Goal: Task Accomplishment & Management: Use online tool/utility

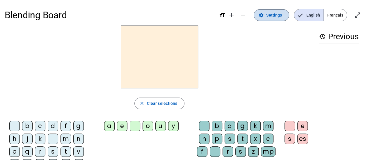
click at [271, 12] on span "Settings" at bounding box center [274, 15] width 16 height 7
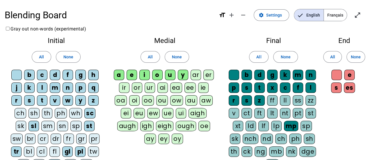
drag, startPoint x: 297, startPoint y: 100, endPoint x: 289, endPoint y: 104, distance: 9.5
click at [289, 104] on div "ll" at bounding box center [285, 100] width 10 height 10
click at [301, 99] on div "ss" at bounding box center [298, 100] width 10 height 10
click at [272, 103] on div "ff" at bounding box center [272, 100] width 10 height 10
click at [311, 100] on div "zz" at bounding box center [311, 100] width 10 height 10
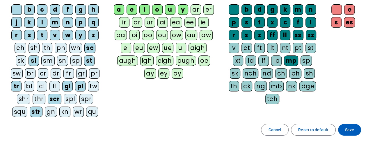
scroll to position [100, 0]
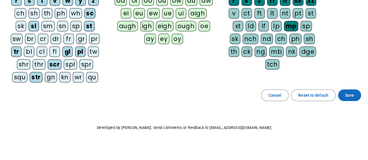
click at [346, 95] on span "Save" at bounding box center [349, 95] width 9 height 7
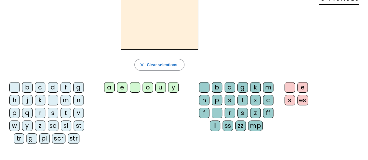
scroll to position [38, 0]
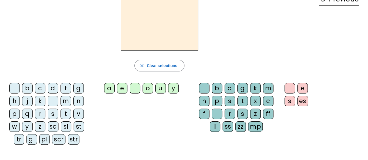
click at [56, 96] on div "l" at bounding box center [53, 101] width 10 height 10
click at [124, 87] on div "e" at bounding box center [122, 88] width 10 height 10
click at [229, 129] on div "ss" at bounding box center [228, 127] width 10 height 10
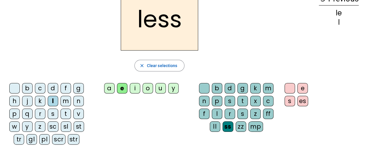
scroll to position [0, 0]
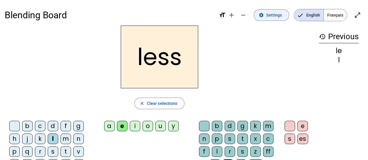
click at [271, 15] on span "Settings" at bounding box center [274, 15] width 16 height 7
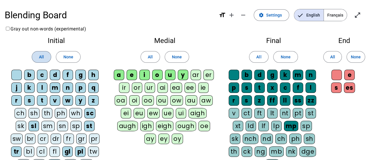
click at [41, 57] on span "All" at bounding box center [41, 57] width 5 height 7
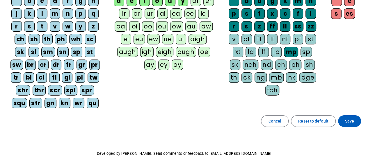
scroll to position [97, 0]
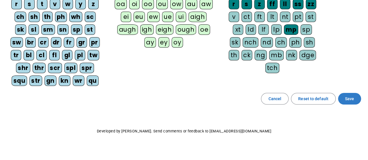
click at [349, 98] on span "Save" at bounding box center [349, 98] width 9 height 7
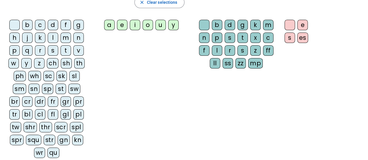
scroll to position [96, 0]
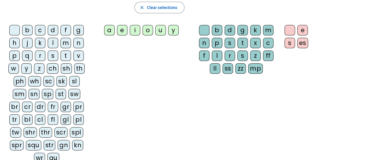
click at [22, 120] on div "bl" at bounding box center [27, 120] width 10 height 10
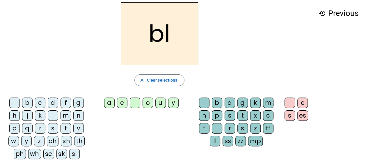
scroll to position [24, 0]
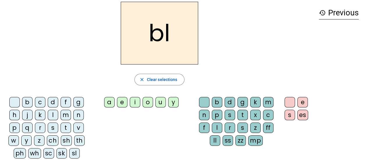
click at [124, 102] on div "e" at bounding box center [122, 102] width 10 height 10
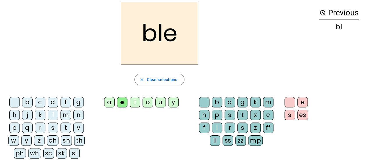
click at [228, 139] on div "ss" at bounding box center [228, 141] width 10 height 10
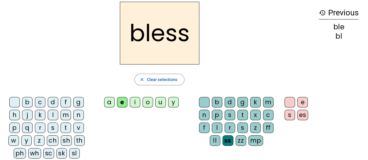
click at [30, 104] on div "b" at bounding box center [27, 102] width 10 height 10
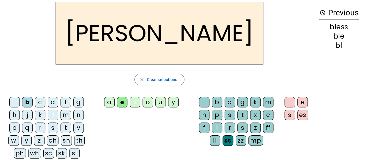
click at [216, 139] on div "ll" at bounding box center [215, 141] width 10 height 10
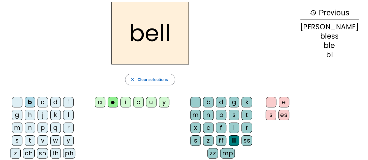
click at [63, 141] on div "y" at bounding box center [68, 141] width 10 height 10
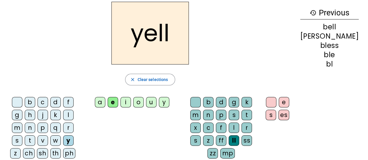
click at [50, 139] on div "w" at bounding box center [55, 141] width 10 height 10
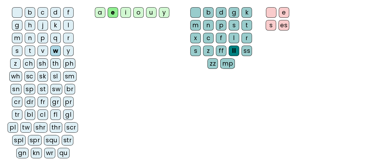
scroll to position [116, 0]
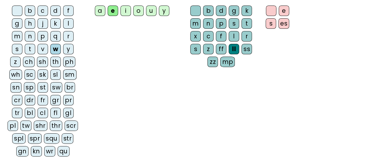
click at [58, 146] on div "qu" at bounding box center [64, 151] width 12 height 10
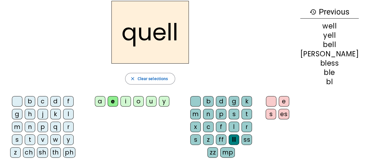
scroll to position [20, 0]
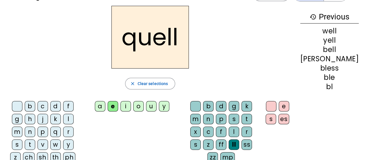
click at [131, 103] on div "i" at bounding box center [125, 106] width 10 height 10
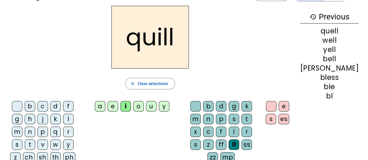
click at [50, 142] on div "w" at bounding box center [55, 145] width 10 height 10
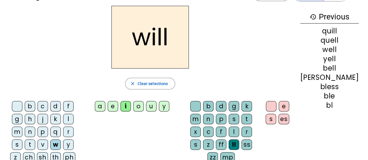
click at [22, 140] on div "s" at bounding box center [17, 145] width 10 height 10
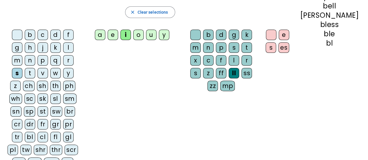
scroll to position [95, 0]
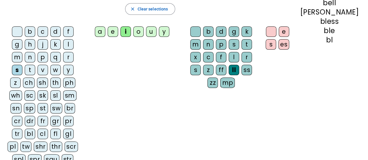
click at [48, 103] on div "st" at bounding box center [43, 108] width 10 height 10
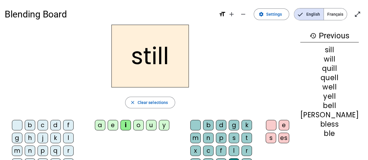
scroll to position [0, 0]
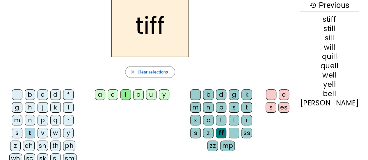
scroll to position [32, 0]
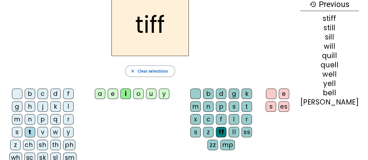
click at [218, 140] on div "zz" at bounding box center [212, 145] width 10 height 10
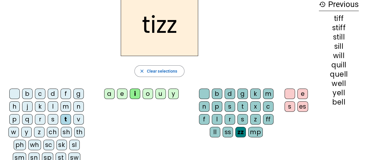
click at [64, 95] on div "f" at bounding box center [66, 94] width 10 height 10
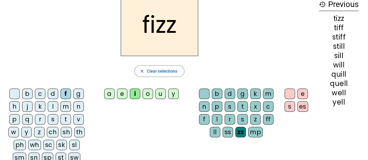
click at [164, 92] on div "u" at bounding box center [160, 94] width 10 height 10
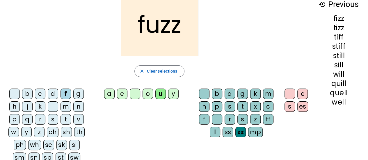
click at [29, 91] on div "b" at bounding box center [27, 94] width 10 height 10
